Goal: Entertainment & Leisure: Consume media (video, audio)

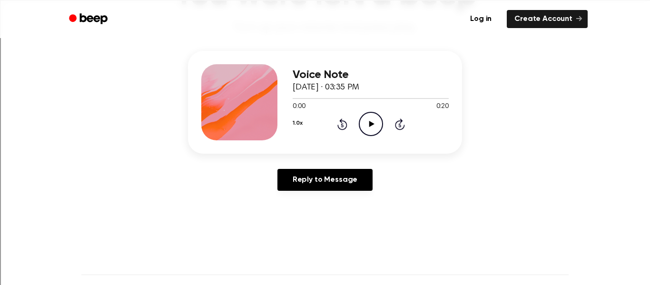
click at [374, 127] on icon "Play Audio" at bounding box center [371, 124] width 24 height 24
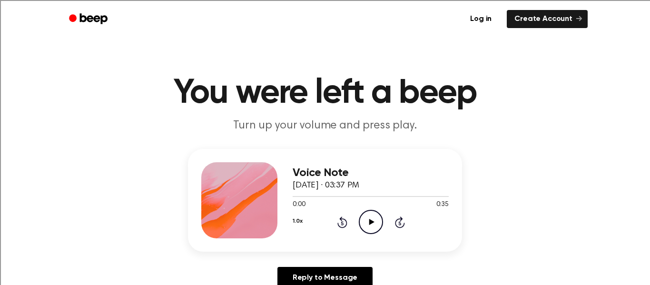
click at [367, 220] on icon "Play Audio" at bounding box center [371, 222] width 24 height 24
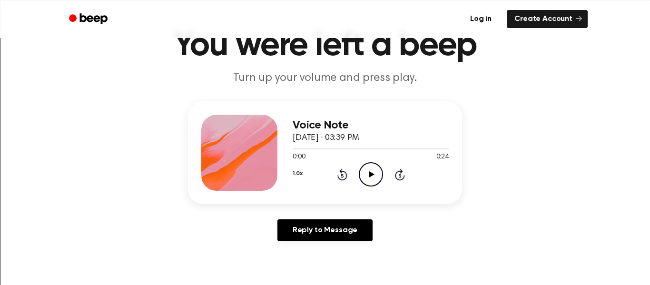
scroll to position [33, 0]
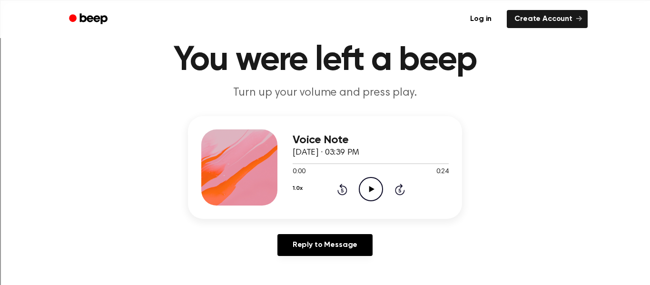
click at [373, 195] on icon "Play Audio" at bounding box center [371, 189] width 24 height 24
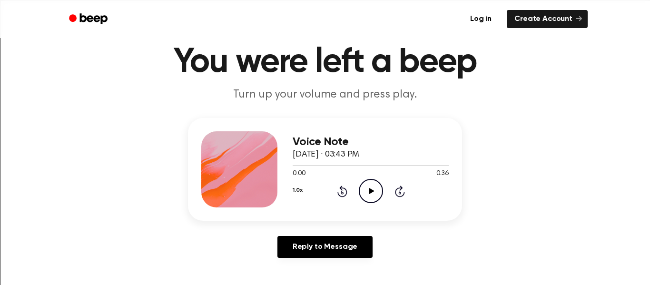
scroll to position [30, 0]
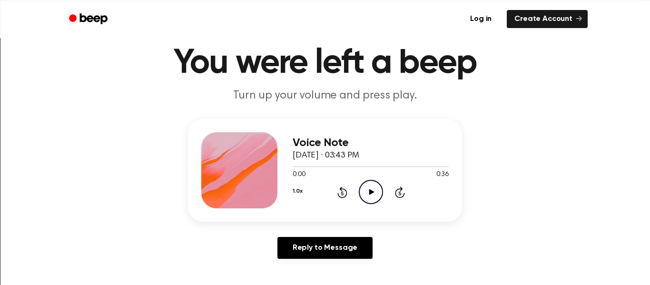
click at [370, 188] on icon "Play Audio" at bounding box center [371, 192] width 24 height 24
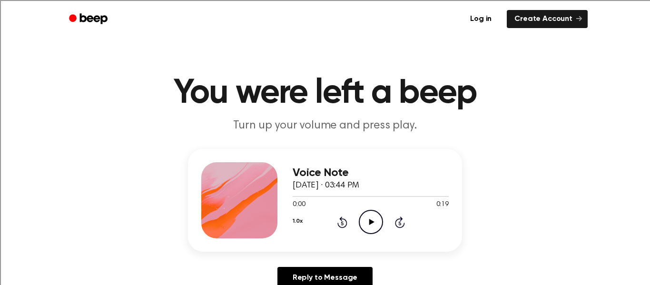
click at [369, 223] on icon at bounding box center [371, 222] width 5 height 6
click at [367, 226] on icon "Play Audio" at bounding box center [371, 222] width 24 height 24
click at [366, 229] on icon "Play Audio" at bounding box center [371, 222] width 24 height 24
click at [366, 228] on icon "Play Audio" at bounding box center [371, 222] width 24 height 24
click at [363, 219] on icon "Play Audio" at bounding box center [371, 222] width 24 height 24
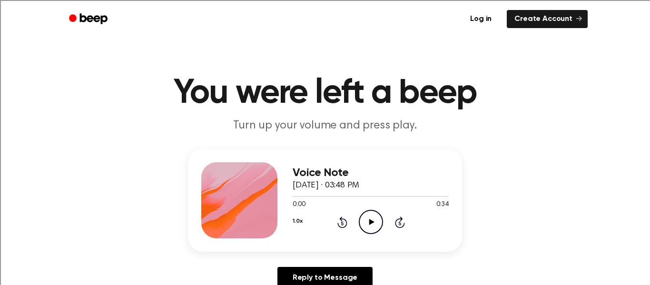
click at [372, 217] on icon "Play Audio" at bounding box center [371, 222] width 24 height 24
